Goal: Task Accomplishment & Management: Complete application form

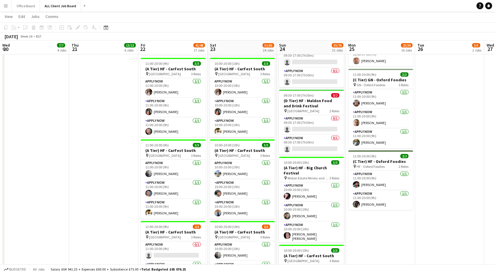
scroll to position [0, 285]
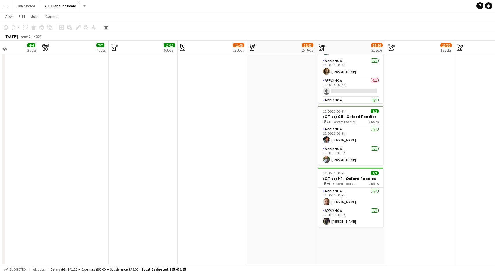
scroll to position [1518, 0]
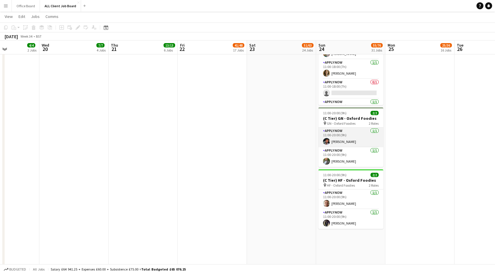
click at [360, 139] on app-card-role "APPLY NOW [DATE] 11:00-20:00 (9h) [PERSON_NAME]" at bounding box center [350, 138] width 65 height 20
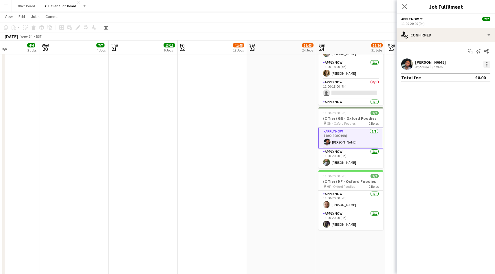
click at [489, 66] on div at bounding box center [486, 64] width 7 height 7
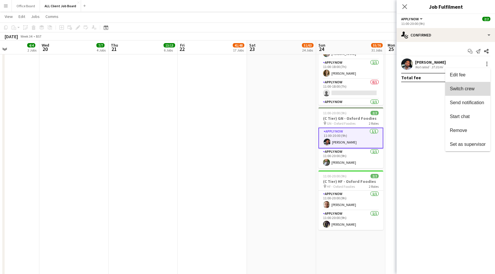
click at [463, 92] on button "Switch crew" at bounding box center [467, 89] width 45 height 14
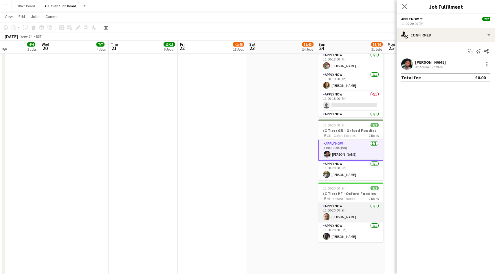
click at [357, 208] on app-card-role "APPLY NOW [DATE] 11:00-20:00 (9h) [PERSON_NAME]" at bounding box center [350, 213] width 65 height 20
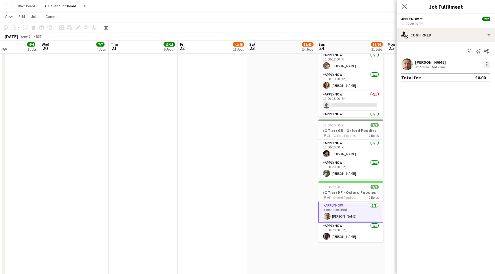
click at [485, 63] on div at bounding box center [486, 64] width 7 height 7
click at [471, 88] on span "Switch with" at bounding box center [461, 88] width 23 height 5
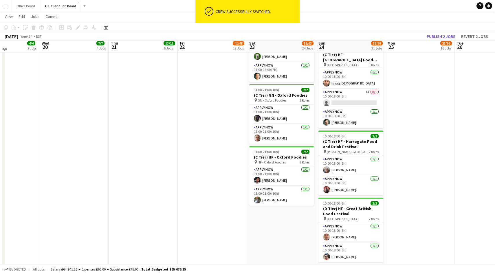
scroll to position [1271, 0]
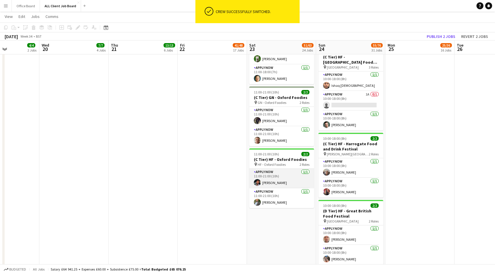
click at [276, 179] on app-card-role "APPLY NOW [DATE] 11:00-21:00 (10h) [PERSON_NAME]" at bounding box center [281, 179] width 65 height 20
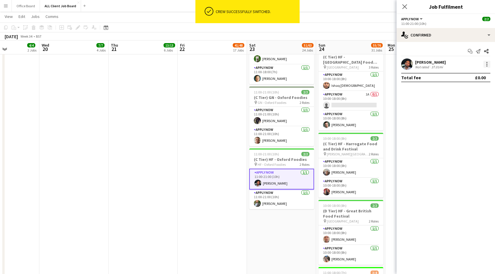
click at [487, 62] on div at bounding box center [486, 64] width 7 height 7
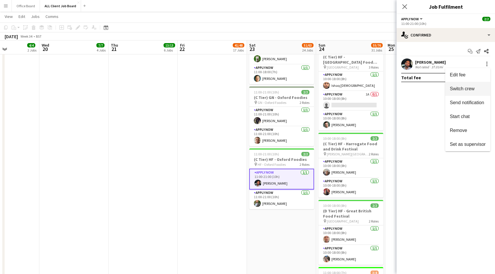
click at [465, 92] on button "Switch crew" at bounding box center [467, 89] width 45 height 14
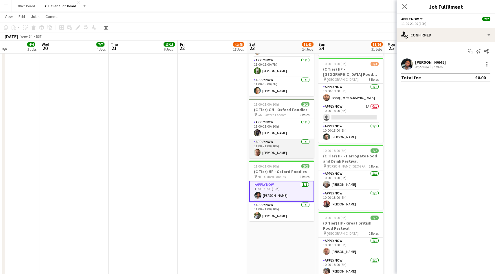
click at [275, 146] on app-card-role "APPLY NOW [DATE] 11:00-21:00 (10h) [PERSON_NAME]" at bounding box center [281, 149] width 65 height 20
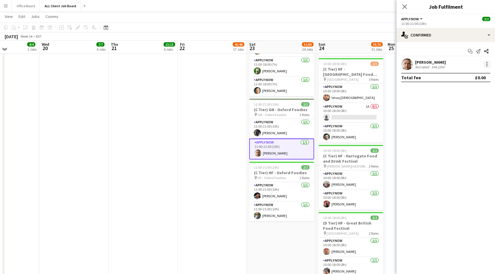
click at [489, 61] on div "[PERSON_NAME] Not rated 104.22mi" at bounding box center [446, 64] width 98 height 12
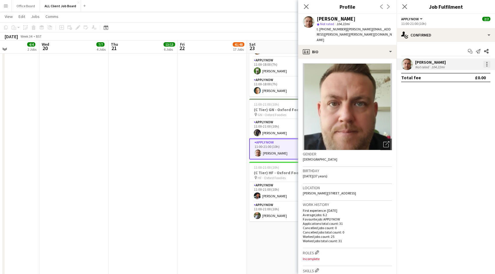
click at [489, 64] on div at bounding box center [486, 64] width 7 height 7
click at [475, 89] on span "Switch with" at bounding box center [468, 88] width 36 height 5
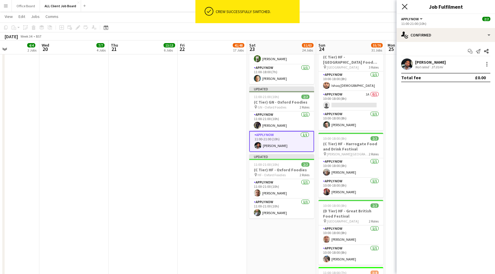
click at [405, 7] on icon at bounding box center [404, 6] width 5 height 5
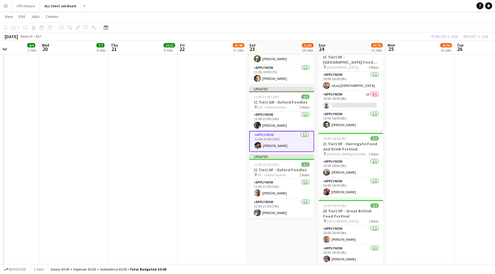
click at [440, 38] on div "Publish 1 job Revert 1 job" at bounding box center [459, 37] width 71 height 8
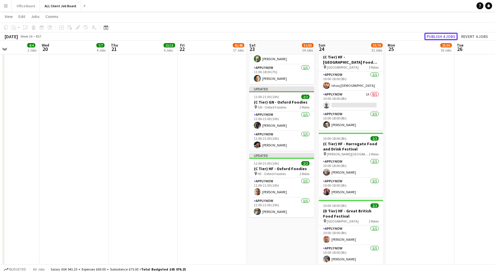
click at [440, 38] on button "Publish 4 jobs" at bounding box center [440, 37] width 33 height 8
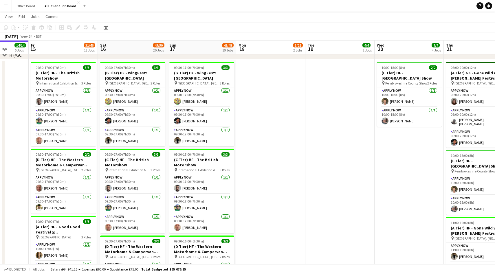
scroll to position [0, 121]
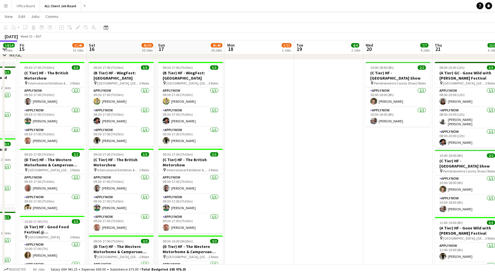
click at [10, 8] on button "Menu" at bounding box center [6, 6] width 12 height 12
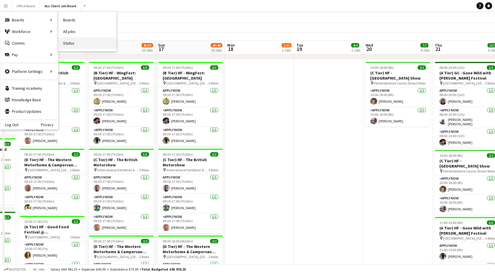
click at [76, 43] on link "Status" at bounding box center [87, 43] width 58 height 12
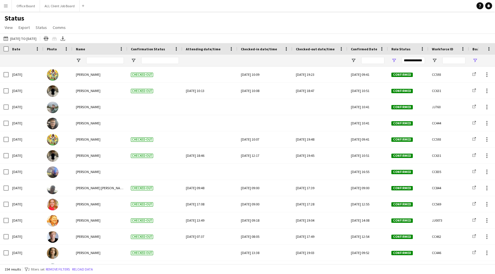
click at [8, 8] on button "Menu" at bounding box center [6, 6] width 12 height 12
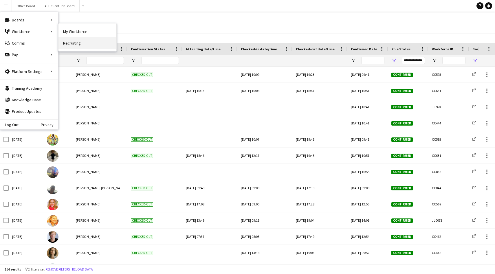
click at [81, 47] on link "Recruiting" at bounding box center [87, 43] width 58 height 12
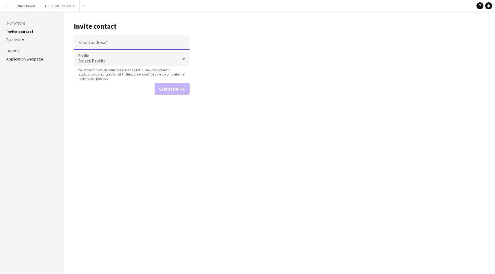
click at [99, 45] on input "Email address" at bounding box center [132, 42] width 116 height 14
paste input "**********"
type input "**********"
click at [127, 58] on div "Select Profile" at bounding box center [126, 59] width 104 height 14
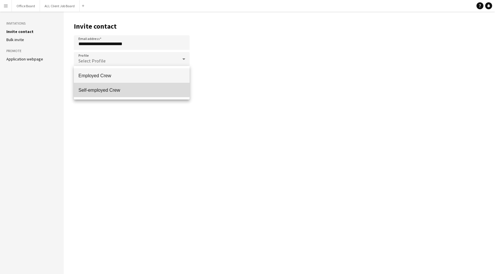
click at [118, 87] on span "Self-employed Crew" at bounding box center [131, 89] width 107 height 5
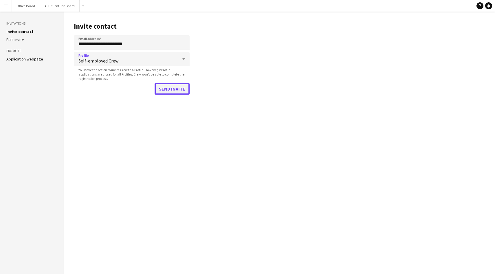
click at [171, 91] on button "Send invite" at bounding box center [172, 89] width 35 height 12
